Goal: Share content

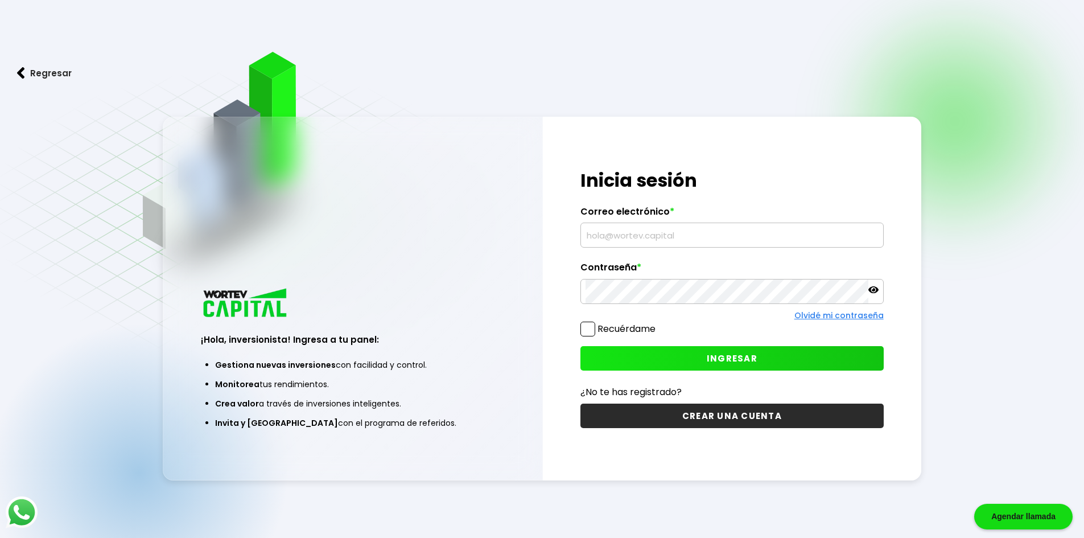
type input "[EMAIL_ADDRESS][DOMAIN_NAME]"
click at [676, 354] on button "INGRESAR" at bounding box center [731, 358] width 303 height 24
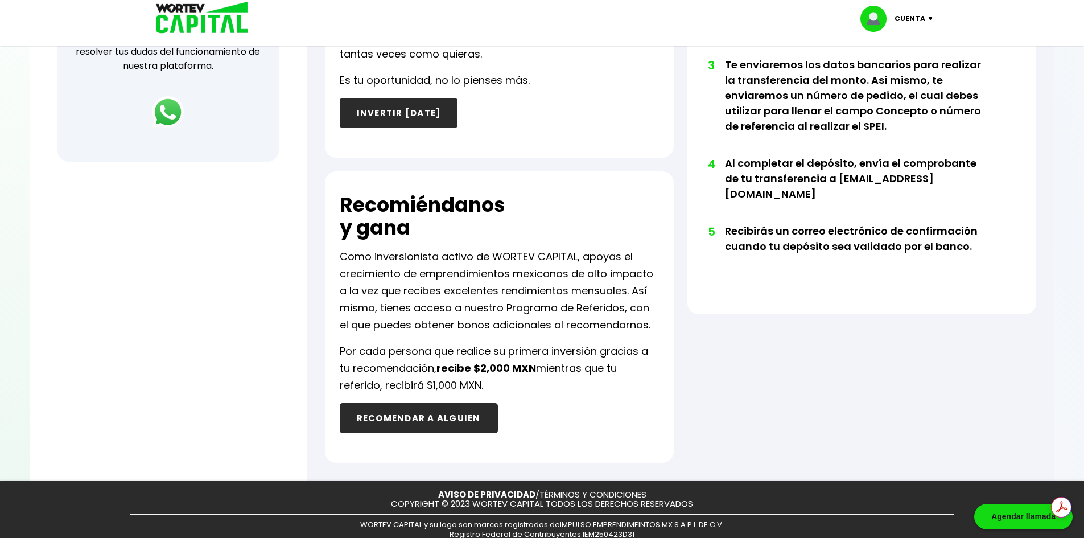
click at [419, 423] on button "RECOMENDAR A ALGUIEN" at bounding box center [419, 418] width 158 height 30
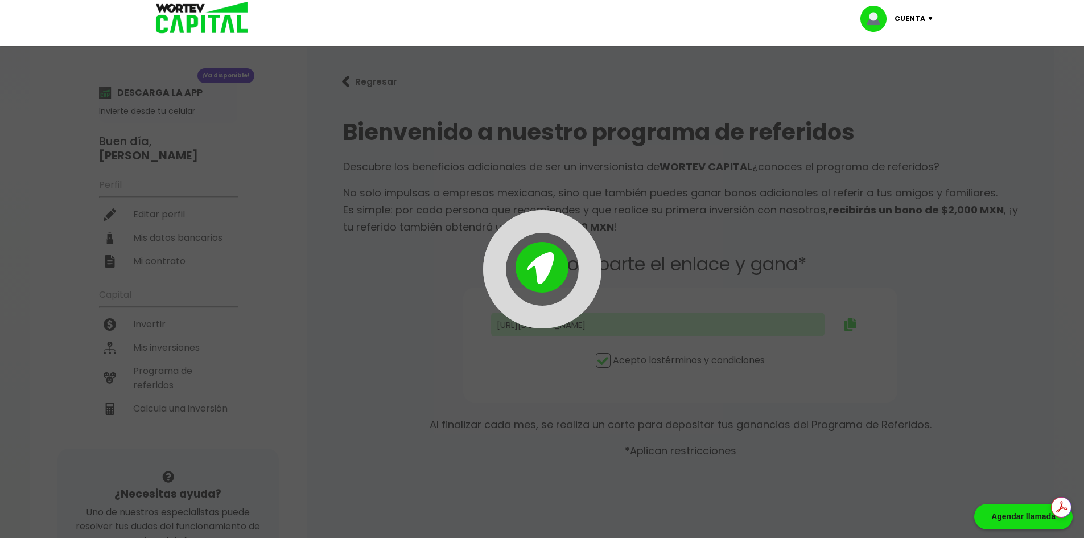
type input "[URL][DOMAIN_NAME]"
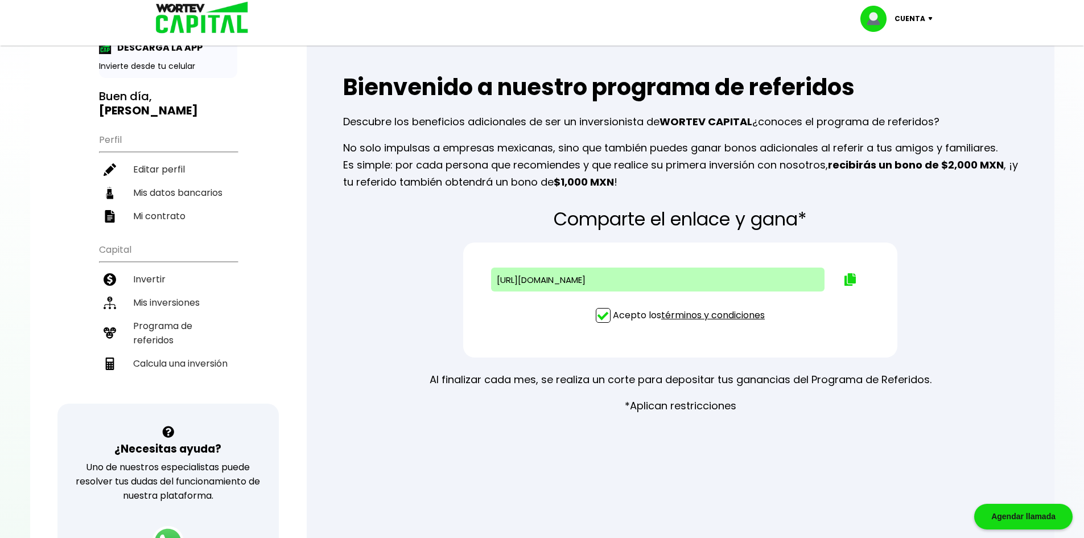
scroll to position [34, 0]
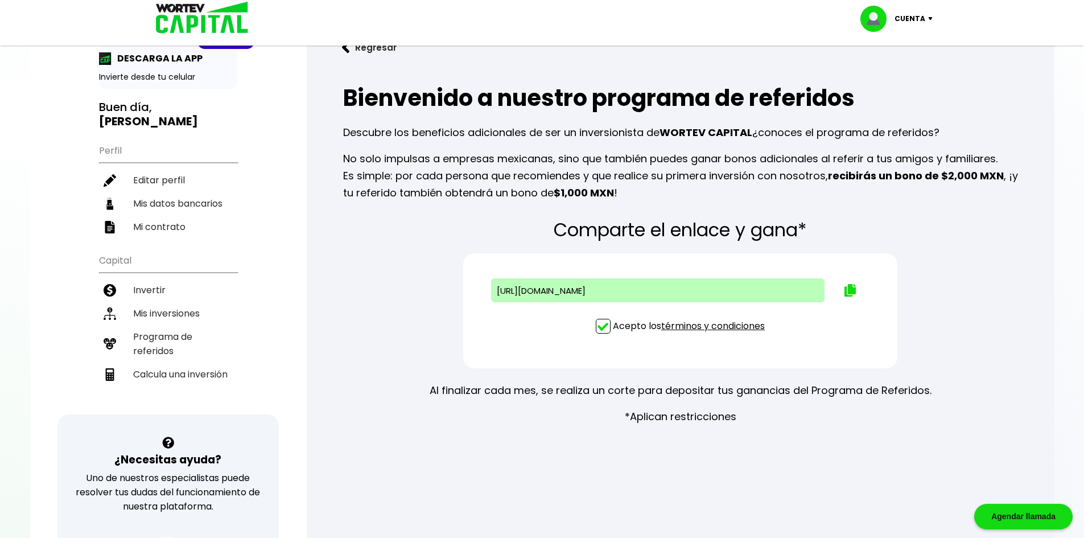
click at [716, 291] on div "[URL][DOMAIN_NAME]" at bounding box center [657, 290] width 333 height 24
drag, startPoint x: 716, startPoint y: 291, endPoint x: 1025, endPoint y: 113, distance: 356.9
click at [1025, 113] on div "Bienvenido a nuestro programa de referidos Descubre los beneficios adicionales …" at bounding box center [680, 141] width 711 height 139
click at [852, 288] on img at bounding box center [849, 290] width 11 height 13
